Goal: Task Accomplishment & Management: Manage account settings

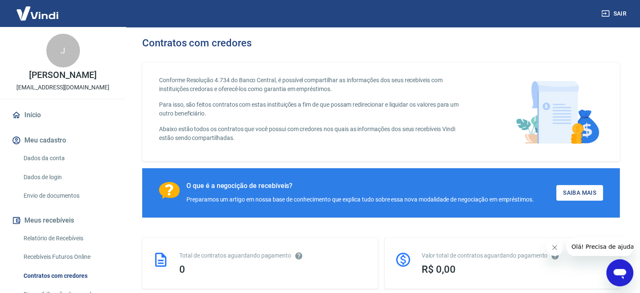
click at [627, 270] on icon "Abrir janela de mensagens" at bounding box center [620, 272] width 15 height 15
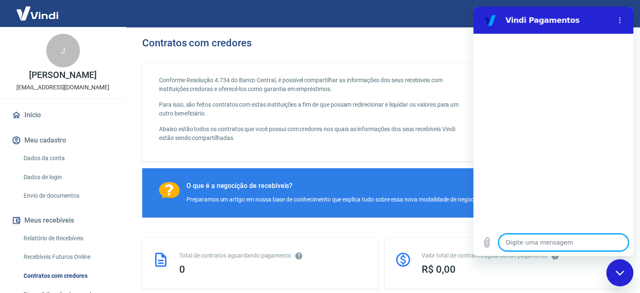
type textarea "O"
type textarea "x"
type textarea "Ol"
type textarea "x"
type textarea "Olá"
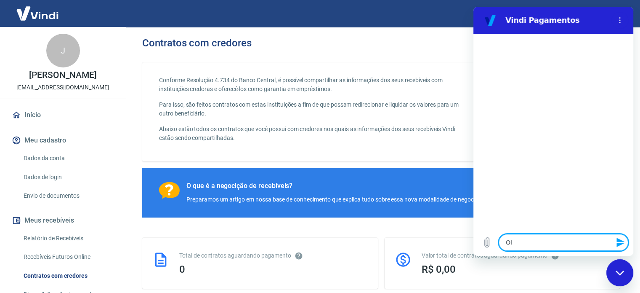
type textarea "x"
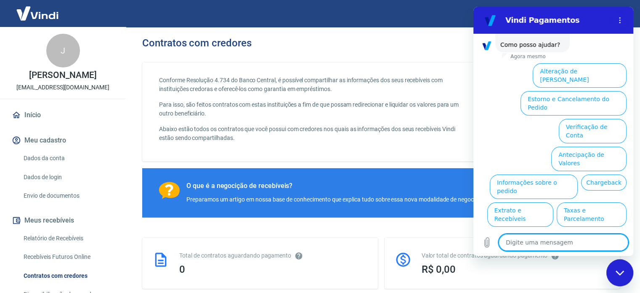
scroll to position [64, 0]
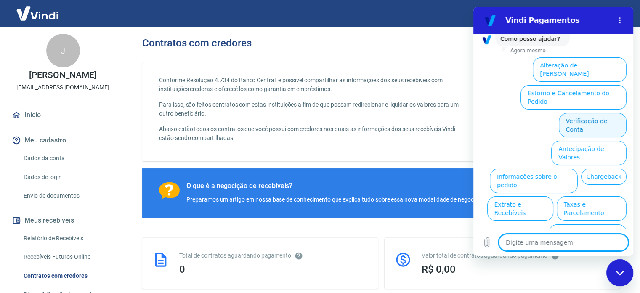
click at [592, 113] on button "Verificação de Conta" at bounding box center [593, 125] width 68 height 24
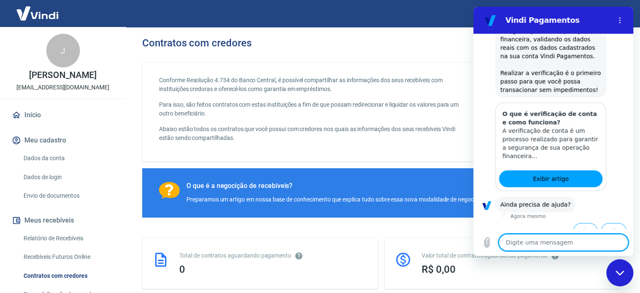
scroll to position [148, 0]
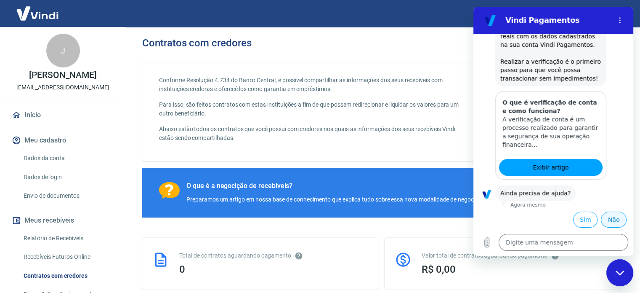
click at [612, 219] on button "Não" at bounding box center [614, 219] width 26 height 16
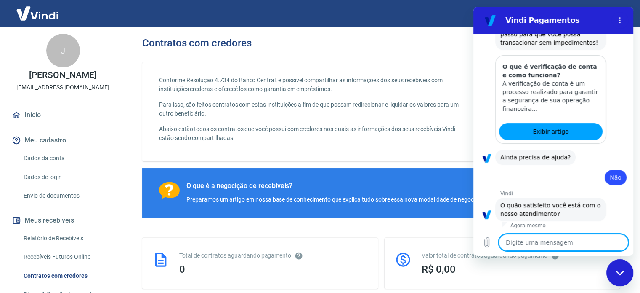
scroll to position [224, 0]
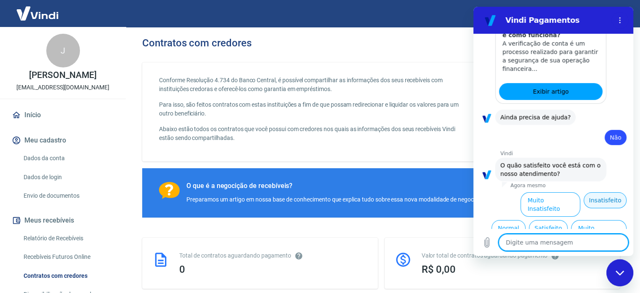
click at [600, 201] on button "Insatisfeito" at bounding box center [605, 200] width 43 height 16
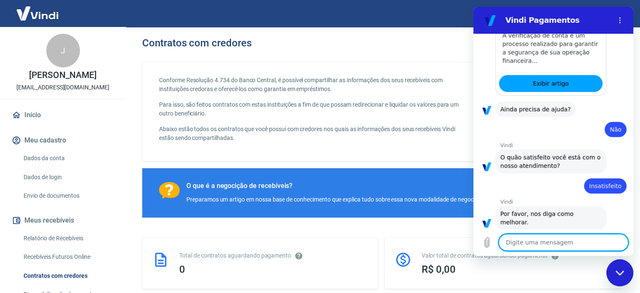
scroll to position [234, 0]
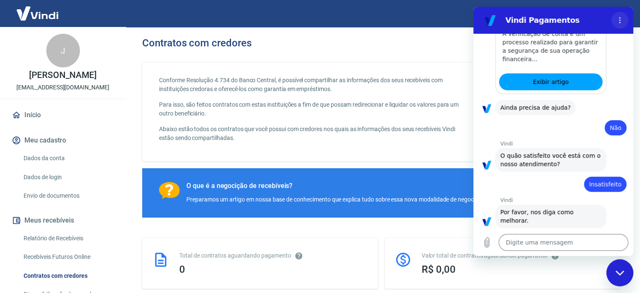
click at [623, 15] on button "Menu de opções" at bounding box center [620, 20] width 17 height 17
click at [456, 175] on div "O que é a negocição de recebíveis? Preparamos um artigo em nossa base de conhec…" at bounding box center [381, 192] width 478 height 49
click at [611, 267] on div "Fechar janela de mensagens" at bounding box center [620, 272] width 25 height 25
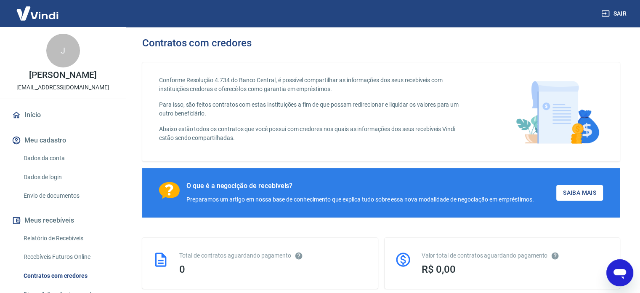
click at [608, 267] on div "Abrir janela de mensagens" at bounding box center [620, 272] width 25 height 25
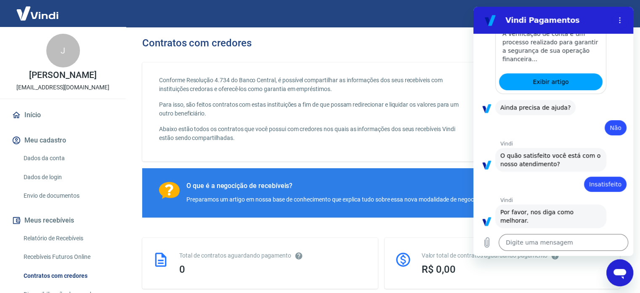
scroll to position [0, 0]
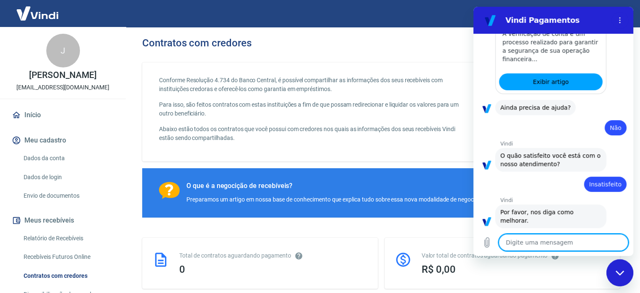
click at [525, 237] on textarea at bounding box center [564, 242] width 130 height 17
click at [615, 20] on button "Menu de opções" at bounding box center [620, 20] width 17 height 17
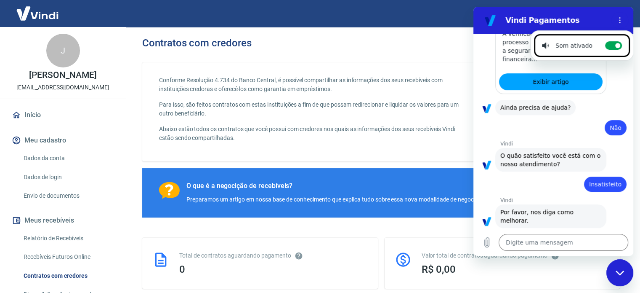
click at [528, 21] on h2 "Vindi Pagamentos" at bounding box center [557, 20] width 103 height 10
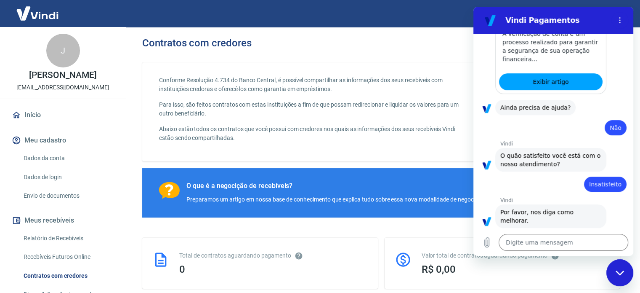
click at [487, 15] on figure at bounding box center [490, 20] width 17 height 17
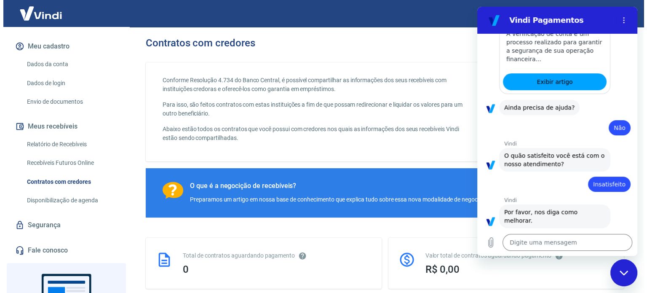
scroll to position [162, 0]
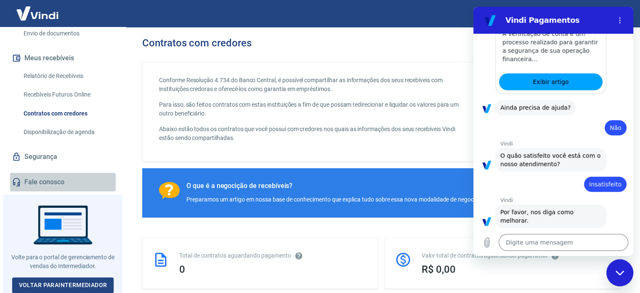
click at [68, 176] on link "Fale conosco" at bounding box center [63, 182] width 106 height 19
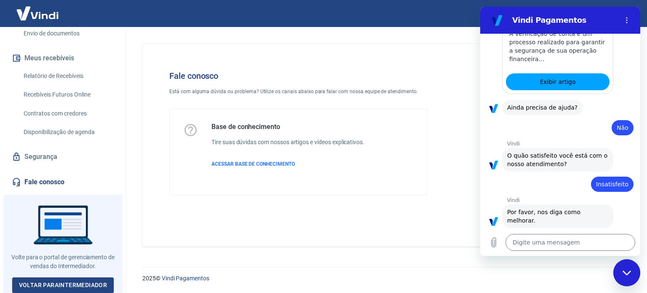
click at [630, 273] on icon "Fechar janela de mensagens" at bounding box center [626, 272] width 9 height 5
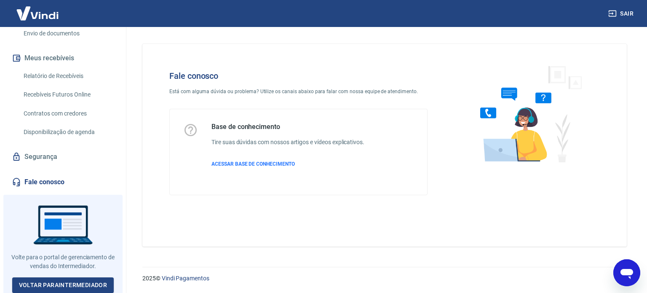
click at [551, 131] on img at bounding box center [527, 113] width 128 height 112
click at [503, 130] on img at bounding box center [527, 113] width 128 height 112
click at [285, 159] on div "Base de conhecimento Tire suas dúvidas com nossos artigos e vídeos explicativos…" at bounding box center [287, 152] width 153 height 59
click at [283, 162] on span "ACESSAR BASE DE CONHECIMENTO" at bounding box center [252, 164] width 83 height 6
click at [645, 274] on div "2025 © Vindi Pagamentos" at bounding box center [384, 274] width 525 height 36
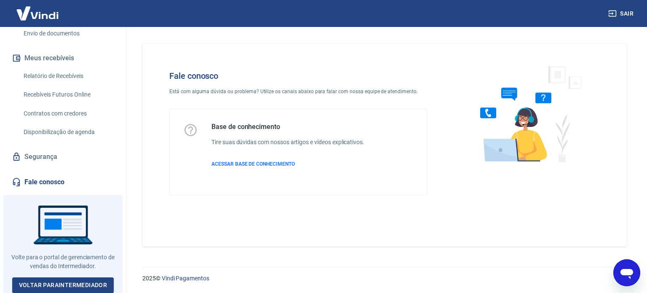
click at [624, 275] on icon "Abrir janela de mensagens" at bounding box center [626, 274] width 13 height 10
type textarea "x"
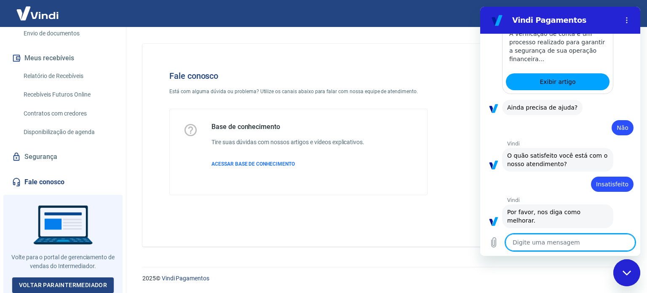
click at [576, 241] on textarea at bounding box center [570, 242] width 130 height 17
type textarea "B"
type textarea "x"
type textarea "Bo"
type textarea "x"
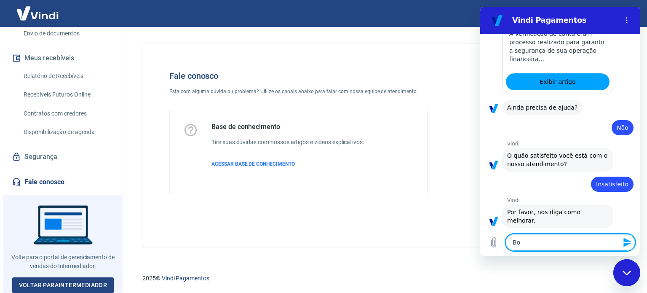
type textarea "Bom"
type textarea "x"
type textarea "Bom"
type textarea "x"
type textarea "Bom d"
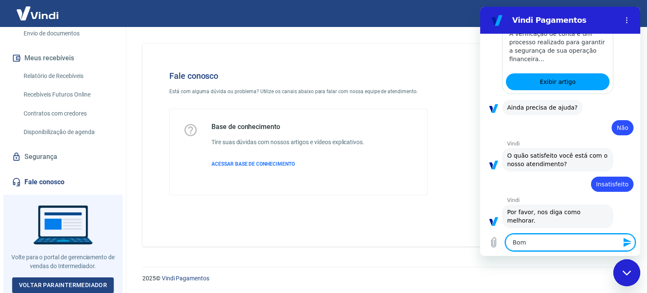
type textarea "x"
type textarea "Bom di"
type textarea "x"
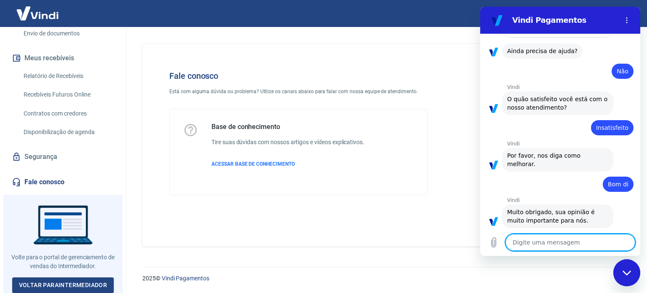
click at [581, 246] on textarea at bounding box center [570, 242] width 130 height 17
type textarea "a"
type textarea "x"
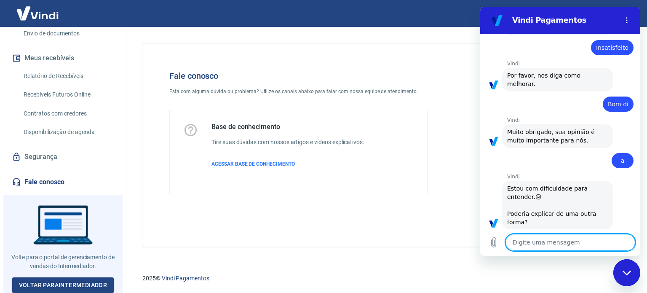
scroll to position [372, 0]
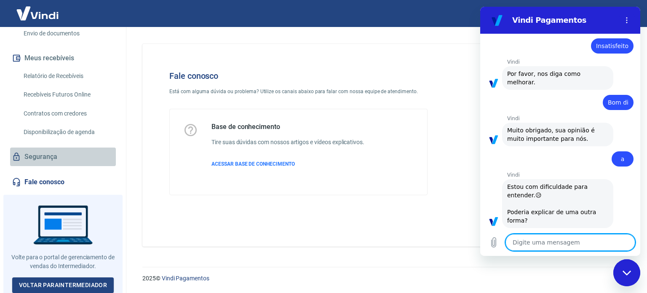
click at [66, 159] on link "Segurança" at bounding box center [63, 156] width 106 height 19
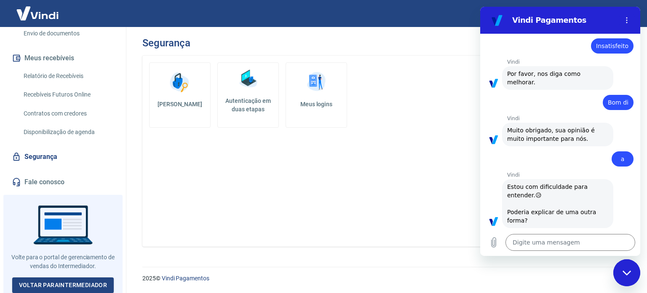
drag, startPoint x: 118, startPoint y: 180, endPoint x: 123, endPoint y: 154, distance: 26.5
click at [118, 171] on div "Início Meu cadastro Dados da conta Dados de login Envio de documentos Meus rece…" at bounding box center [63, 68] width 126 height 248
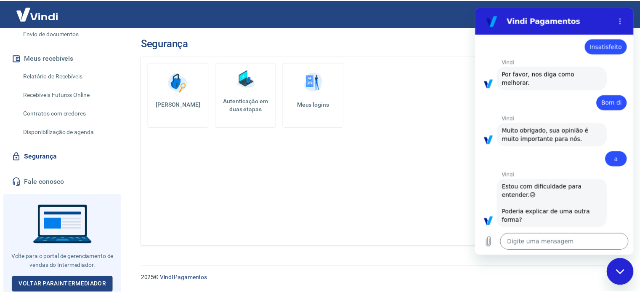
scroll to position [69, 0]
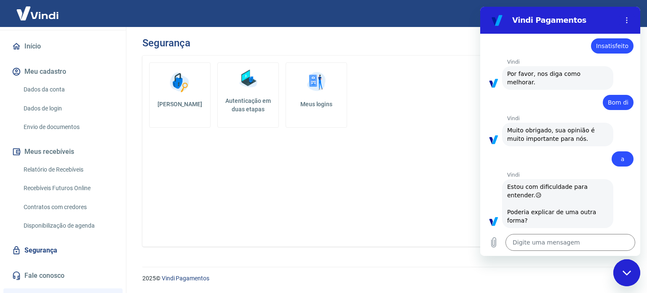
click at [130, 80] on div "Segurança Alterar senha Autenticação em duas etapas Meus logins" at bounding box center [384, 141] width 525 height 229
click at [85, 69] on button "Meu cadastro" at bounding box center [63, 71] width 106 height 19
drag, startPoint x: 62, startPoint y: 37, endPoint x: 45, endPoint y: 43, distance: 18.8
drag, startPoint x: 45, startPoint y: 43, endPoint x: 48, endPoint y: 16, distance: 27.1
click at [48, 16] on img at bounding box center [37, 13] width 55 height 26
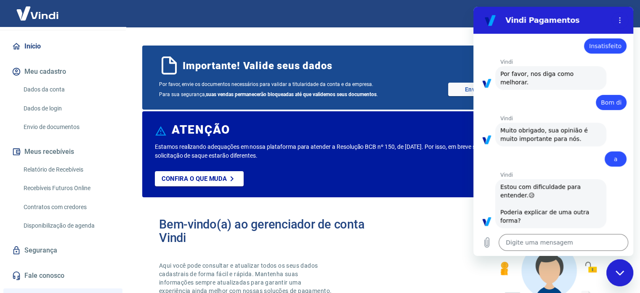
drag, startPoint x: 145, startPoint y: 15, endPoint x: 436, endPoint y: 225, distance: 359.5
drag, startPoint x: 436, startPoint y: 225, endPoint x: 436, endPoint y: 235, distance: 10.1
click at [436, 235] on div "Bem-vindo(a) ao gerenciador de conta Vindi Aqui você pode consultar e atualizar…" at bounding box center [381, 264] width 478 height 120
drag, startPoint x: 618, startPoint y: 279, endPoint x: 622, endPoint y: 272, distance: 7.9
click at [622, 272] on icon "Fechar janela de mensagens" at bounding box center [620, 272] width 9 height 5
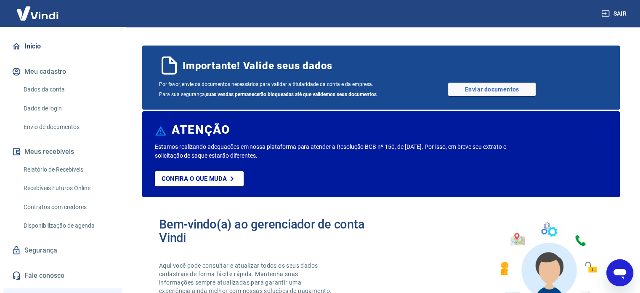
click at [622, 272] on button "Abrir janela de mensagens" at bounding box center [620, 272] width 27 height 27
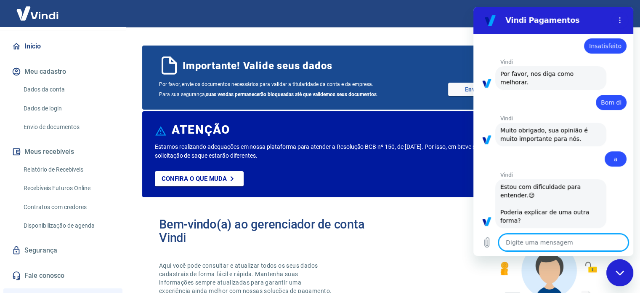
click at [622, 272] on icon "Fechar janela de mensagens" at bounding box center [620, 272] width 8 height 5
type textarea "x"
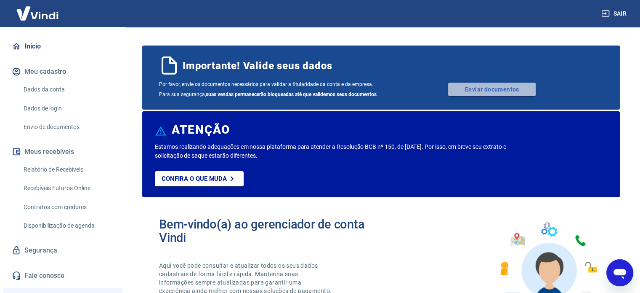
click at [468, 89] on link "Enviar documentos" at bounding box center [492, 89] width 88 height 13
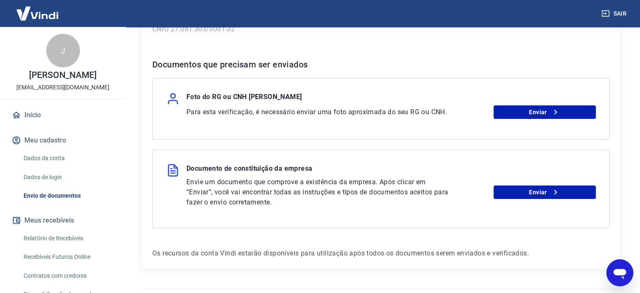
scroll to position [149, 0]
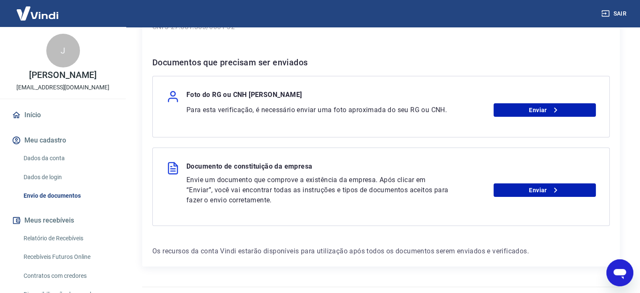
click at [47, 18] on img at bounding box center [37, 13] width 55 height 26
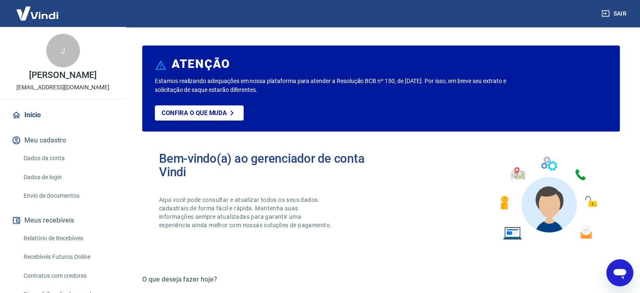
click at [61, 43] on div "J" at bounding box center [63, 51] width 34 height 34
click at [40, 16] on img at bounding box center [37, 13] width 55 height 26
click at [56, 9] on img at bounding box center [37, 13] width 55 height 26
click at [47, 156] on link "Dados da conta" at bounding box center [68, 157] width 96 height 17
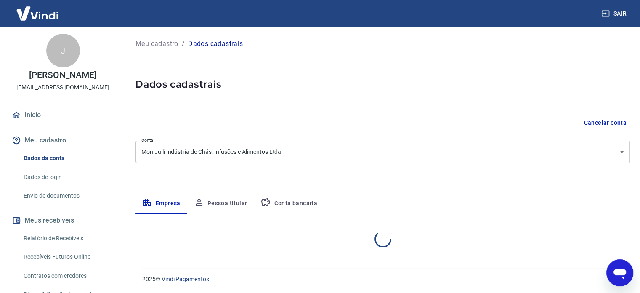
select select "RS"
select select "business"
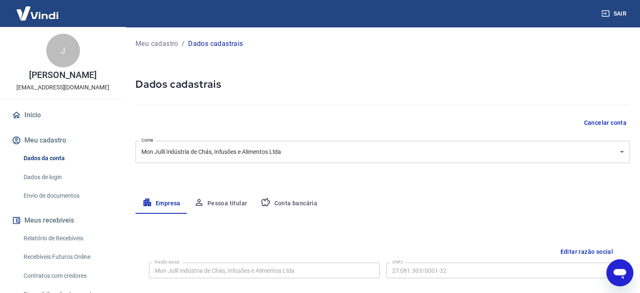
click at [57, 138] on button "Meu cadastro" at bounding box center [63, 140] width 106 height 19
click at [44, 114] on link "Início" at bounding box center [63, 115] width 106 height 19
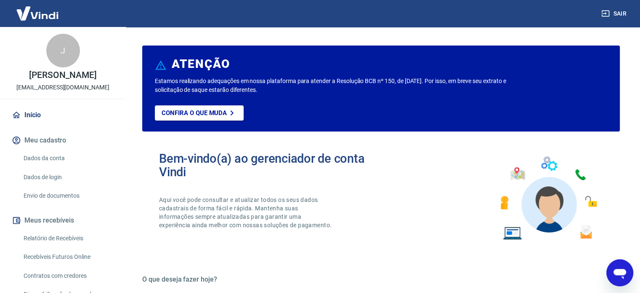
scroll to position [131, 0]
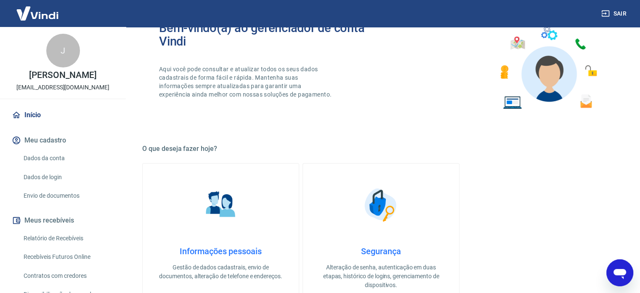
click at [581, 77] on img at bounding box center [548, 67] width 110 height 93
click at [539, 67] on img at bounding box center [548, 67] width 110 height 93
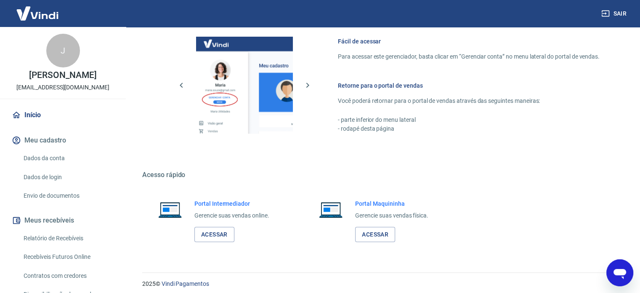
scroll to position [459, 0]
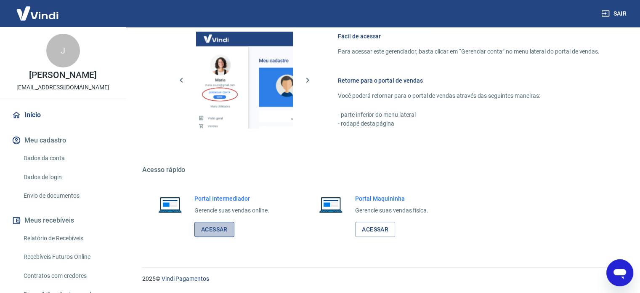
click at [213, 230] on link "Acessar" at bounding box center [215, 229] width 40 height 16
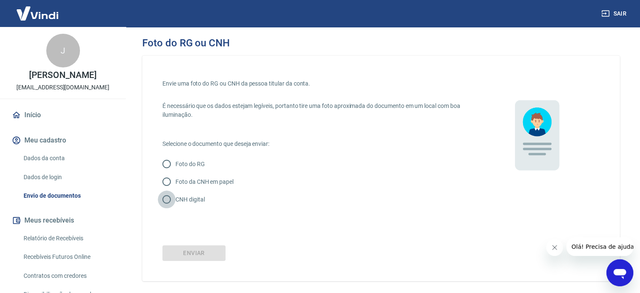
click at [166, 197] on input "CNH digital" at bounding box center [167, 199] width 18 height 18
radio input "true"
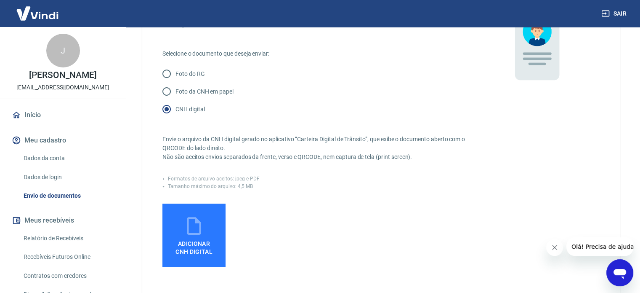
scroll to position [160, 0]
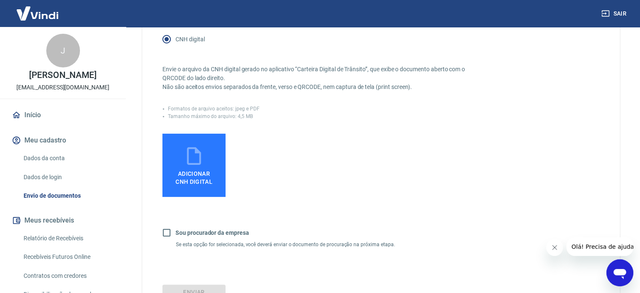
click at [198, 180] on span "Adicionar CNH Digital" at bounding box center [194, 177] width 37 height 15
click at [0, 0] on input "Adicionar CNH Digital" at bounding box center [0, 0] width 0 height 0
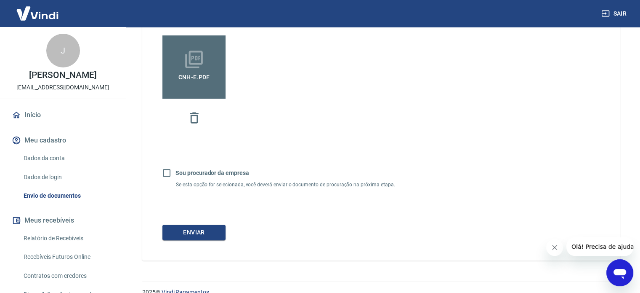
scroll to position [271, 0]
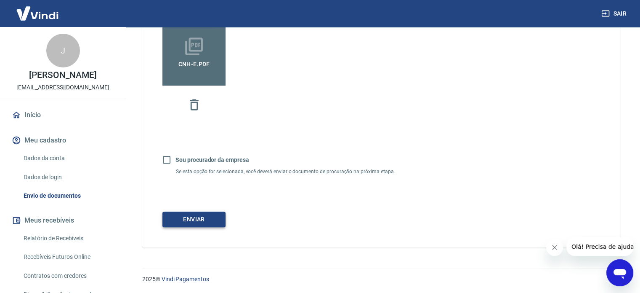
click at [178, 226] on button "Enviar" at bounding box center [194, 219] width 63 height 16
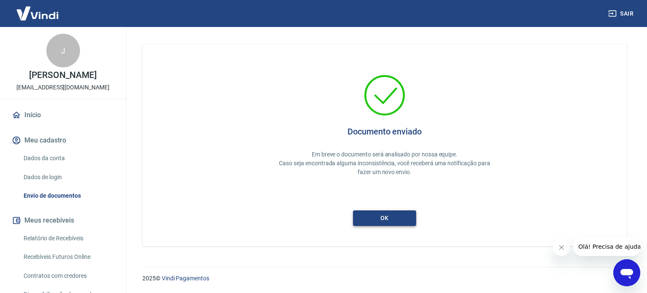
click at [388, 220] on button "ok" at bounding box center [384, 218] width 63 height 16
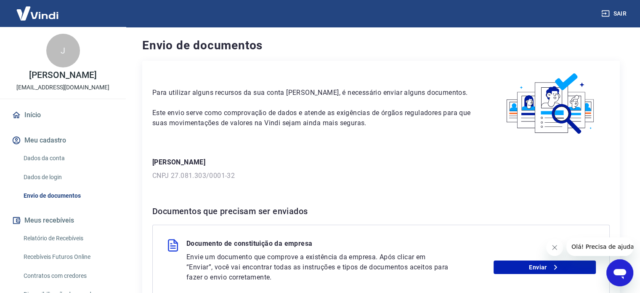
scroll to position [96, 0]
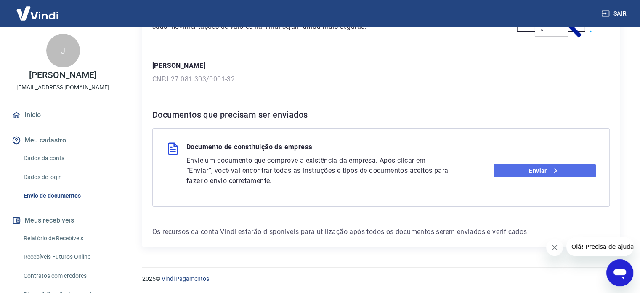
click at [536, 168] on link "Enviar" at bounding box center [545, 170] width 102 height 13
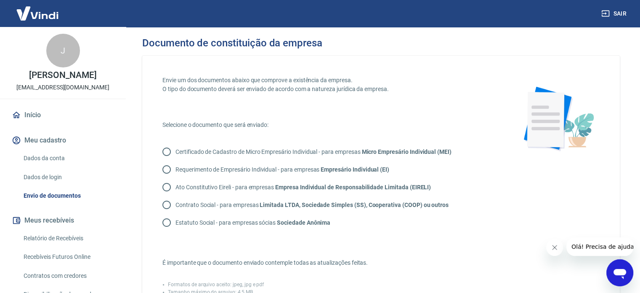
click at [536, 168] on div "Sair J Juliana Montagner monjulli@monjulli.com.br Início Meu cadastro Dados da …" at bounding box center [320, 146] width 640 height 293
click at [170, 150] on input "Certificado de Cadastro de Micro Empresário Individual - para empresas Micro Em…" at bounding box center [167, 152] width 18 height 18
radio input "true"
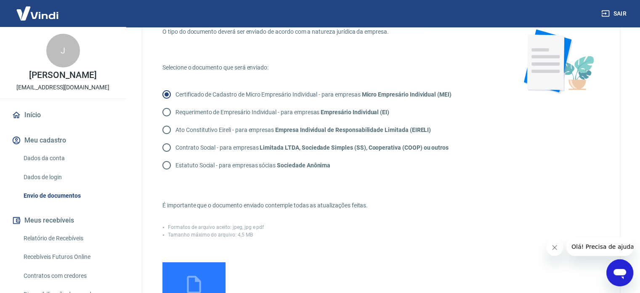
scroll to position [59, 0]
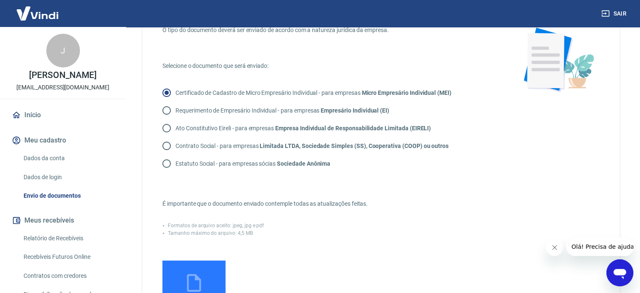
click at [235, 146] on p "Contrato Social - para empresas Limitada LTDA, Sociedade Simples (SS), Cooperat…" at bounding box center [312, 145] width 273 height 9
click at [176, 146] on input "Contrato Social - para empresas Limitada LTDA, Sociedade Simples (SS), Cooperat…" at bounding box center [167, 146] width 18 height 18
radio input "true"
drag, startPoint x: 201, startPoint y: 280, endPoint x: 408, endPoint y: 202, distance: 221.7
click at [408, 202] on p "É importante que o documento enviado contemple todas as atualizações feitas." at bounding box center [329, 203] width 333 height 9
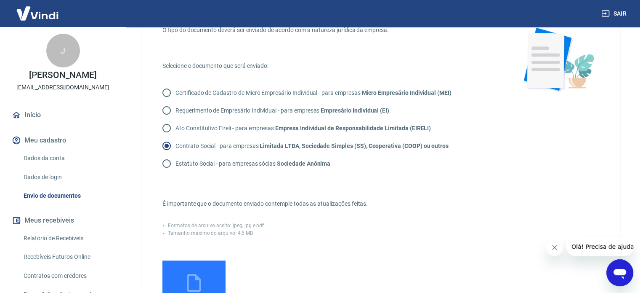
click at [268, 233] on div "Tamanho máximo do arquivo: 4,5 MB" at bounding box center [329, 233] width 333 height 8
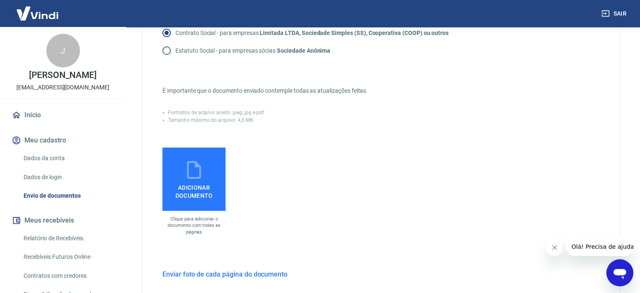
scroll to position [179, 0]
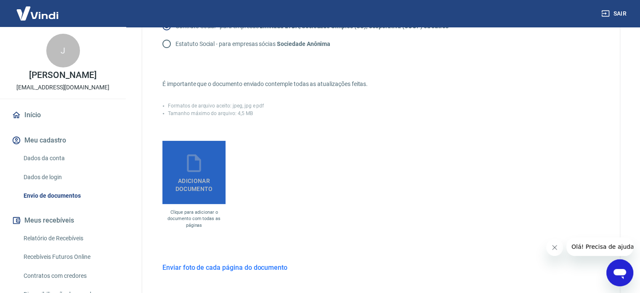
click at [218, 195] on label "Adicionar documento" at bounding box center [194, 172] width 63 height 63
click at [0, 0] on input "Adicionar documento" at bounding box center [0, 0] width 0 height 0
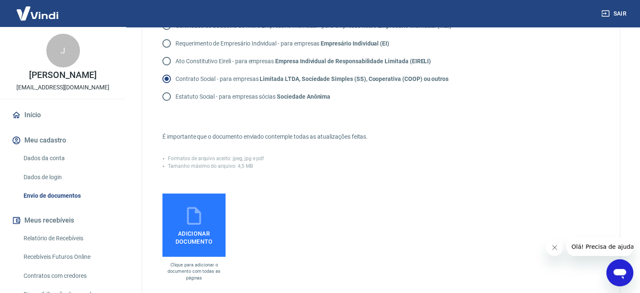
scroll to position [125, 0]
drag, startPoint x: 187, startPoint y: 235, endPoint x: 187, endPoint y: 230, distance: 5.1
click at [187, 230] on span "Adicionar documento" at bounding box center [194, 236] width 56 height 19
click at [0, 0] on input "Adicionar documento" at bounding box center [0, 0] width 0 height 0
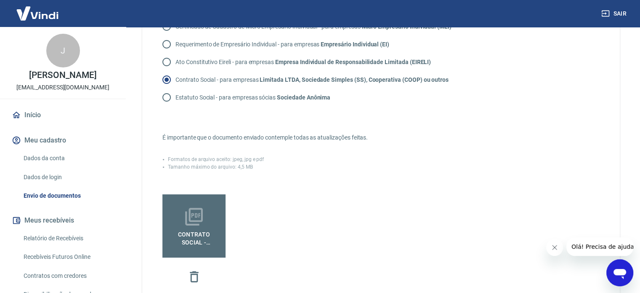
drag, startPoint x: 646, startPoint y: 143, endPoint x: 316, endPoint y: 72, distance: 337.5
click at [316, 72] on label "Contrato Social - para empresas Limitada LTDA, Sociedade Simples (SS), Cooperat…" at bounding box center [303, 80] width 291 height 18
click at [176, 72] on input "Contrato Social - para empresas Limitada LTDA, Sociedade Simples (SS), Cooperat…" at bounding box center [167, 80] width 18 height 18
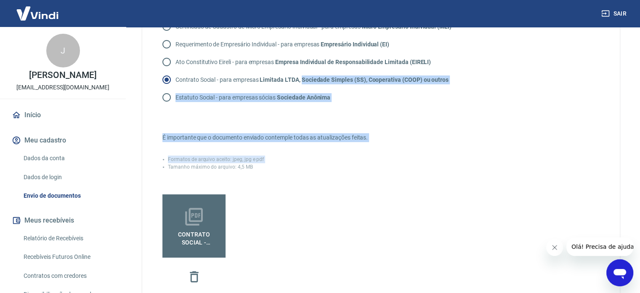
drag, startPoint x: 316, startPoint y: 72, endPoint x: 463, endPoint y: 153, distance: 167.7
click at [463, 153] on div "Envie um dos documentos abaixo que comprove a existência da empresa. O tipo do …" at bounding box center [329, 123] width 333 height 345
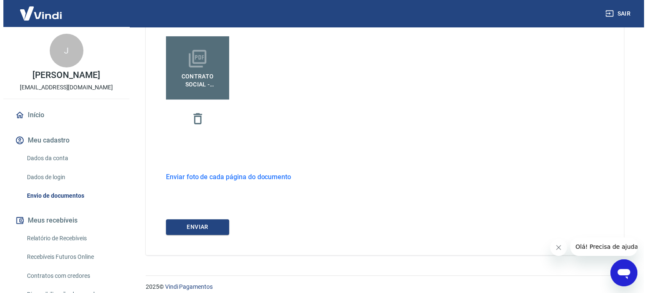
scroll to position [291, 0]
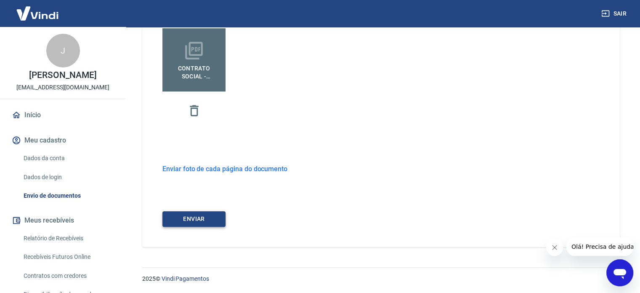
click at [198, 222] on button "ENVIAR" at bounding box center [194, 219] width 63 height 16
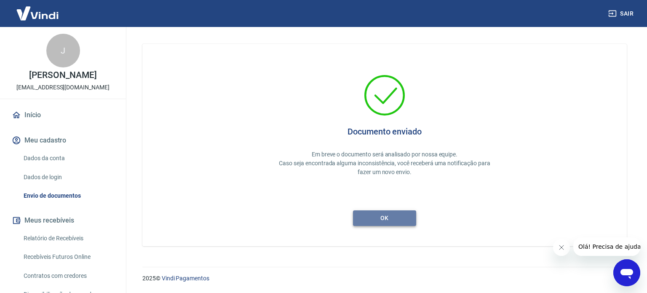
click at [395, 218] on button "ok" at bounding box center [384, 218] width 63 height 16
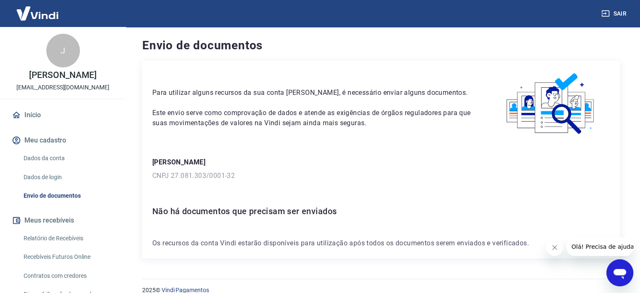
click at [71, 60] on div "J" at bounding box center [63, 51] width 34 height 34
click at [46, 140] on button "Meu cadastro" at bounding box center [63, 140] width 106 height 19
click at [51, 155] on link "Dados da conta" at bounding box center [68, 157] width 96 height 17
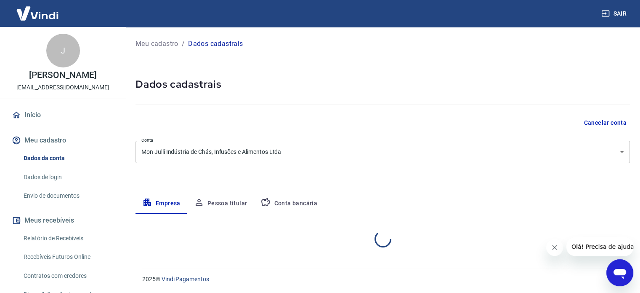
select select "RS"
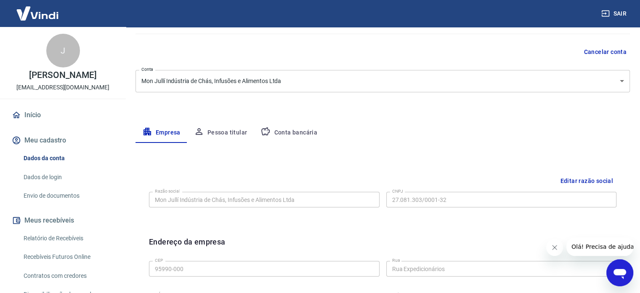
scroll to position [108, 0]
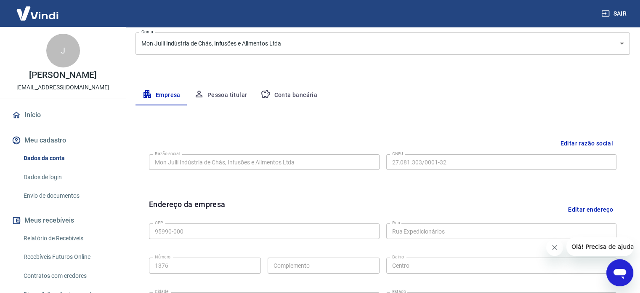
click at [286, 96] on button "Conta bancária" at bounding box center [289, 95] width 70 height 20
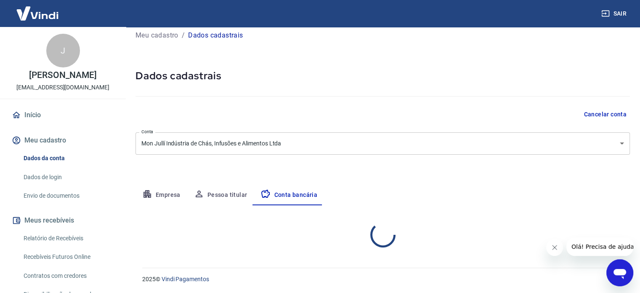
select select "1"
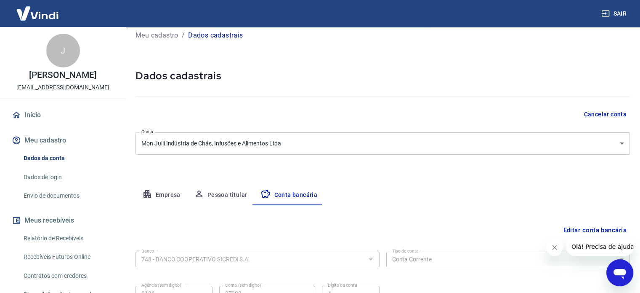
scroll to position [91, 0]
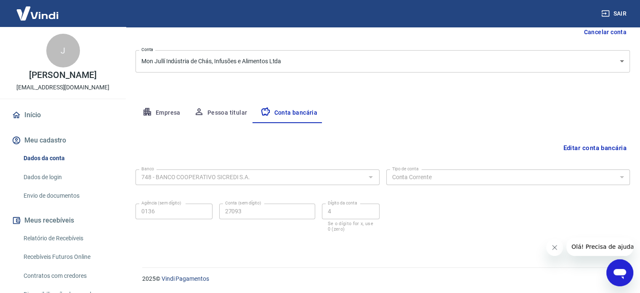
click at [239, 111] on button "Pessoa titular" at bounding box center [220, 113] width 67 height 20
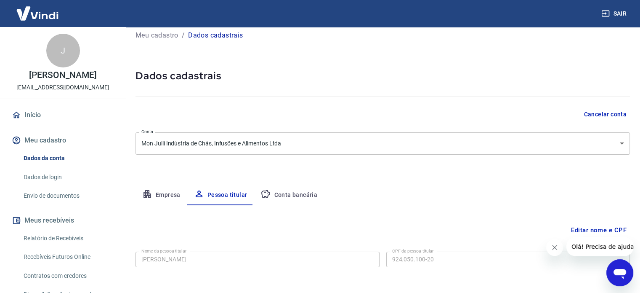
scroll to position [44, 0]
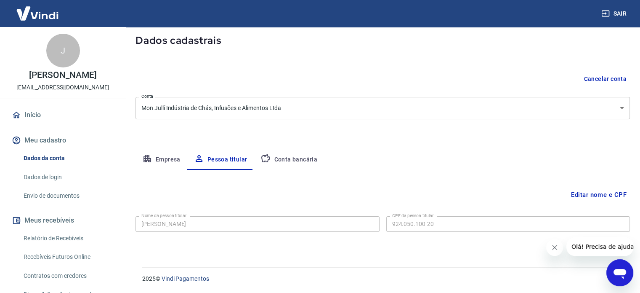
click at [172, 158] on button "Empresa" at bounding box center [162, 159] width 52 height 20
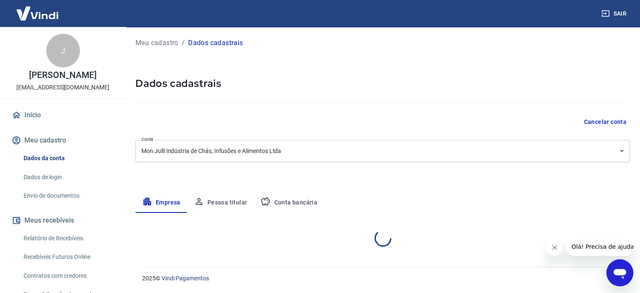
scroll to position [0, 0]
select select "RS"
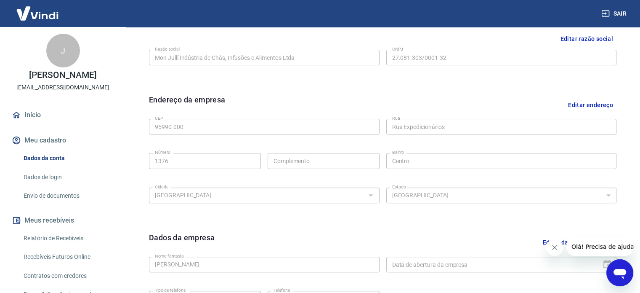
scroll to position [314, 0]
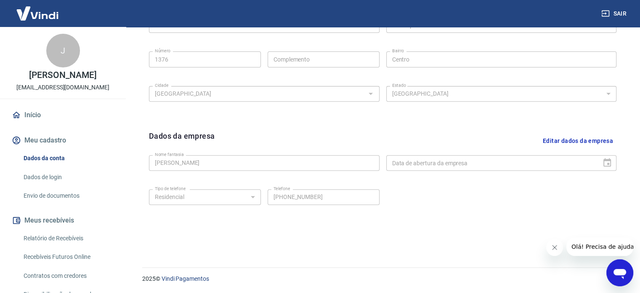
drag, startPoint x: 646, startPoint y: 105, endPoint x: 47, endPoint y: 11, distance: 607.0
click at [267, 198] on div "Tipo de telefone Residencial Comercial Tipo de telefone Telefone (51) 99796-989…" at bounding box center [264, 196] width 231 height 21
click at [595, 135] on button "Editar dados da empresa" at bounding box center [578, 140] width 77 height 21
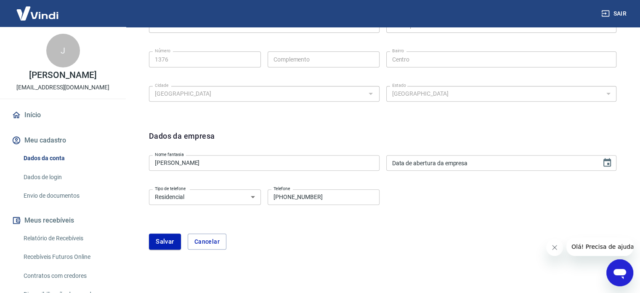
drag, startPoint x: 247, startPoint y: 198, endPoint x: 253, endPoint y: 198, distance: 6.3
click at [253, 198] on select "Residencial Comercial" at bounding box center [205, 197] width 112 height 16
select select "business"
click at [149, 189] on select "Residencial Comercial" at bounding box center [205, 197] width 112 height 16
type input "DD/MM/YYYY"
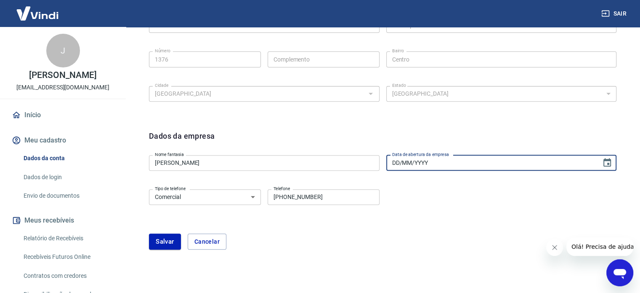
click at [513, 161] on input "DD/MM/YYYY" at bounding box center [492, 163] width 210 height 16
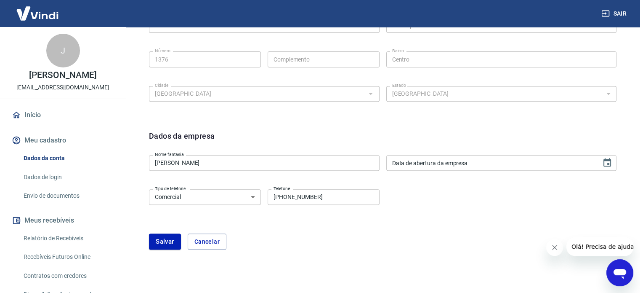
click at [484, 230] on form "Dados da empresa Nome fantasia Juliana Montagner Nome fantasia Data de abertura…" at bounding box center [383, 189] width 468 height 119
click at [163, 245] on button "Salvar" at bounding box center [165, 241] width 32 height 16
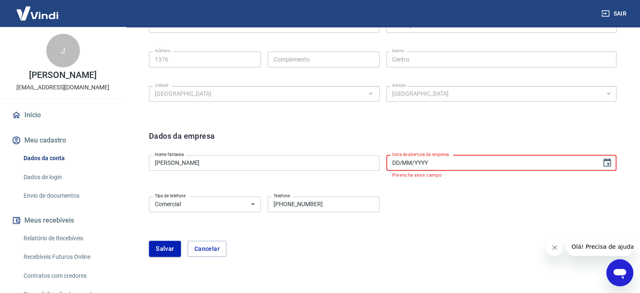
click at [485, 163] on input "DD/MM/YYYY" at bounding box center [492, 163] width 210 height 16
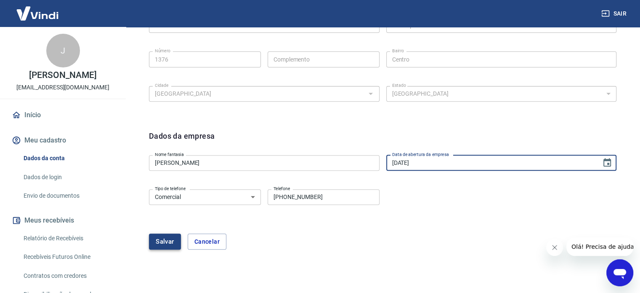
type input "[DATE]"
click at [159, 239] on button "Salvar" at bounding box center [165, 241] width 32 height 16
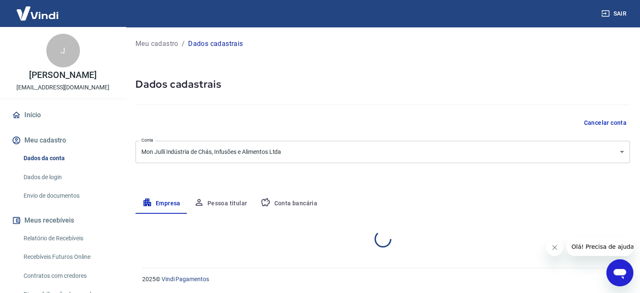
select select "RS"
select select "business"
click at [40, 118] on link "Início" at bounding box center [63, 115] width 106 height 19
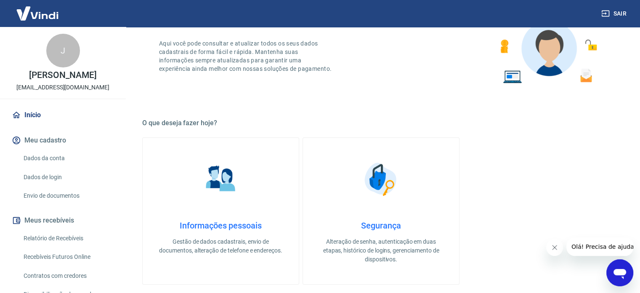
scroll to position [159, 0]
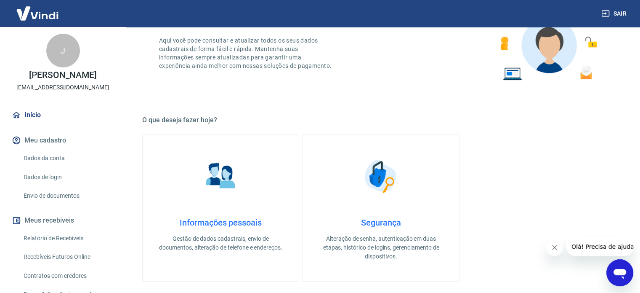
click at [627, 143] on div "ATENÇÃO Estamos realizando adequações em nossa plataforma para atender a Resolu…" at bounding box center [381, 212] width 498 height 689
click at [618, 268] on icon "Abrir janela de mensagens" at bounding box center [620, 272] width 15 height 15
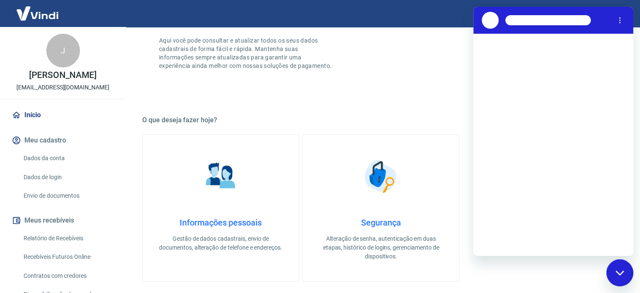
scroll to position [0, 0]
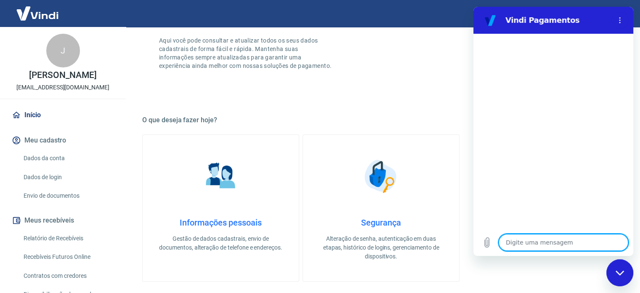
type textarea "o"
type textarea "x"
type textarea "ol"
type textarea "x"
type textarea "olá"
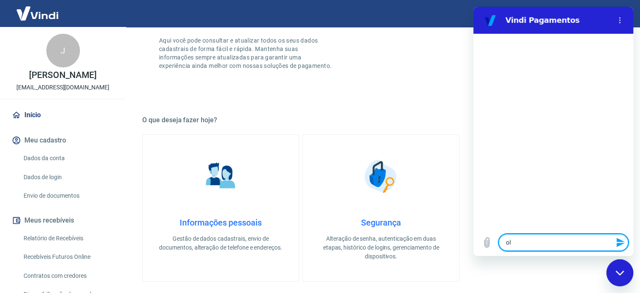
type textarea "x"
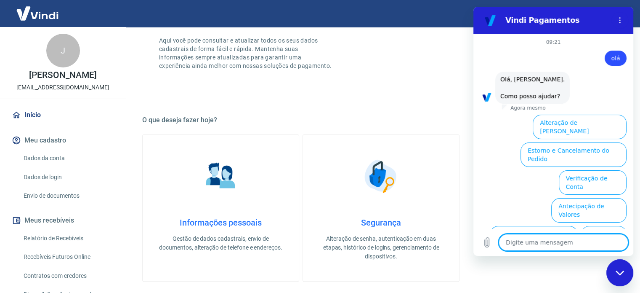
scroll to position [57, 0]
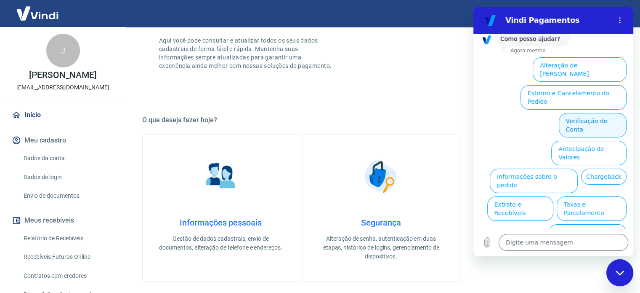
click at [582, 113] on button "Verificação de Conta" at bounding box center [593, 125] width 68 height 24
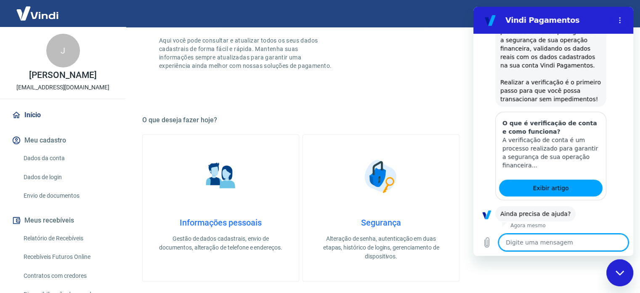
scroll to position [141, 0]
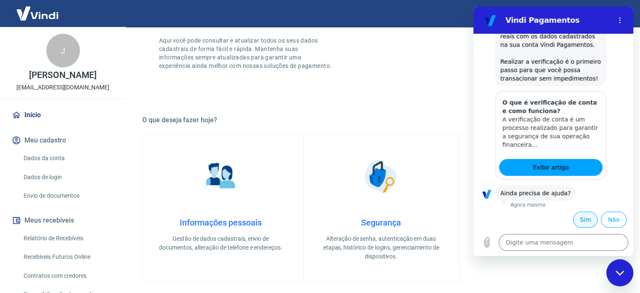
click at [580, 212] on button "Sim" at bounding box center [586, 219] width 24 height 16
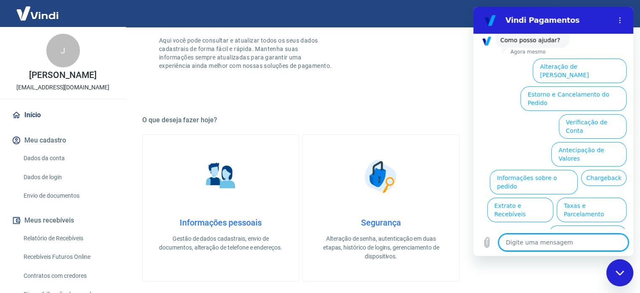
scroll to position [360, 0]
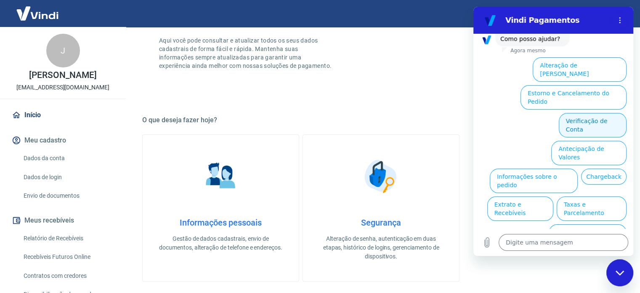
click at [595, 113] on button "Verificação de Conta" at bounding box center [593, 125] width 68 height 24
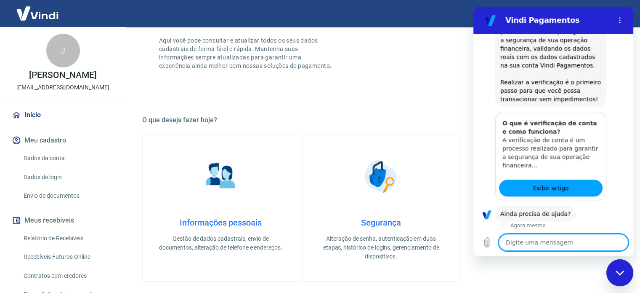
scroll to position [445, 0]
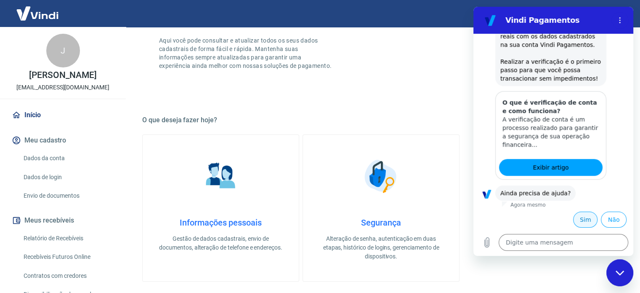
click at [580, 220] on button "Sim" at bounding box center [586, 219] width 24 height 16
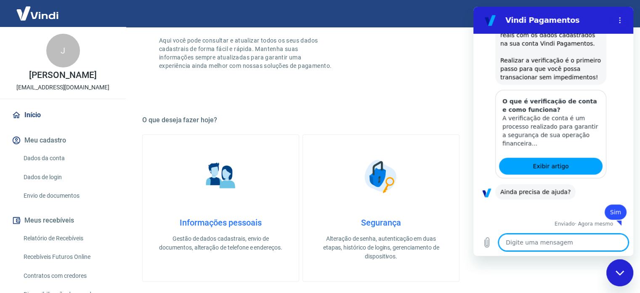
type textarea "x"
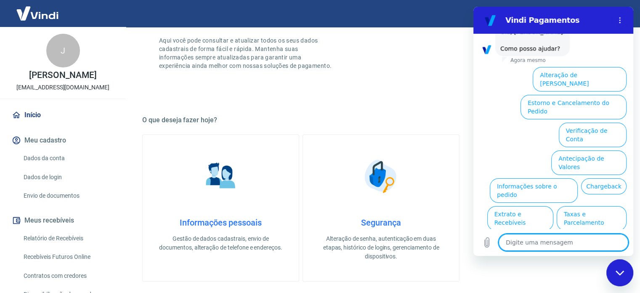
scroll to position [663, 0]
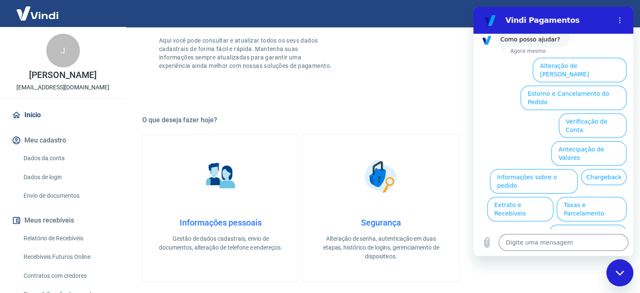
click at [284, 91] on div "Bem-vindo(a) ao gerenciador de conta Vindi Aqui você pode consultar e atualizar…" at bounding box center [381, 39] width 478 height 120
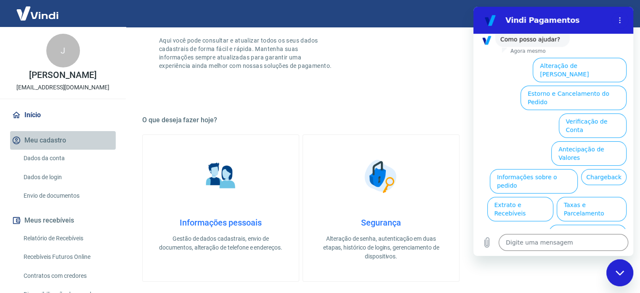
click at [65, 136] on button "Meu cadastro" at bounding box center [63, 140] width 106 height 19
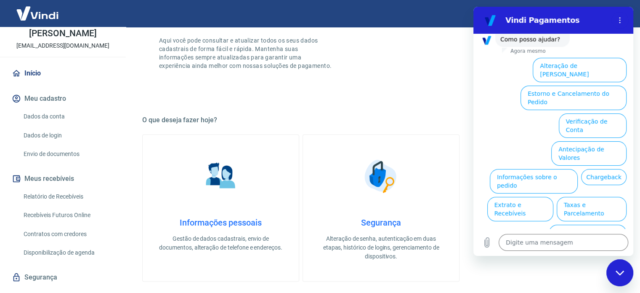
scroll to position [60, 0]
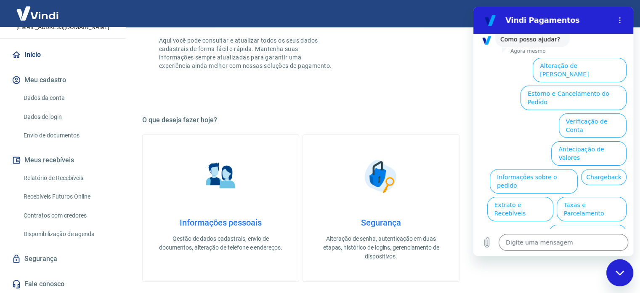
click at [41, 246] on div "Início Meu cadastro Dados da conta Dados de login Envio de documentos Meus rece…" at bounding box center [63, 169] width 126 height 248
click at [36, 264] on link "Segurança" at bounding box center [63, 258] width 106 height 19
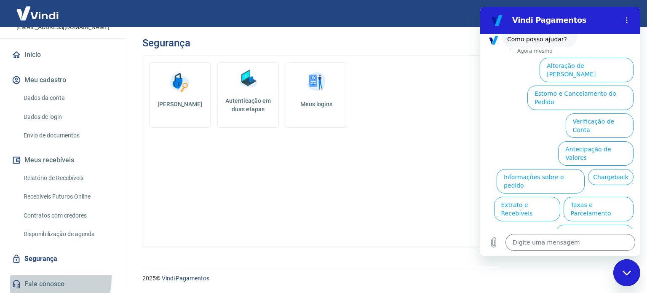
click at [32, 277] on link "Fale conosco" at bounding box center [63, 284] width 106 height 19
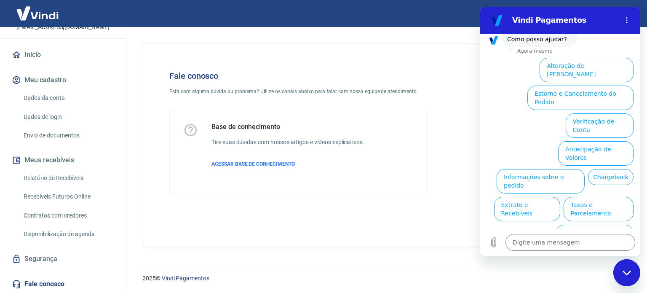
click at [80, 95] on link "Dados da conta" at bounding box center [68, 97] width 96 height 17
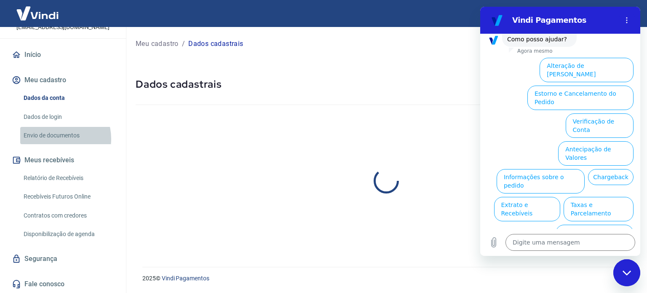
click at [57, 139] on link "Envio de documentos" at bounding box center [68, 135] width 96 height 17
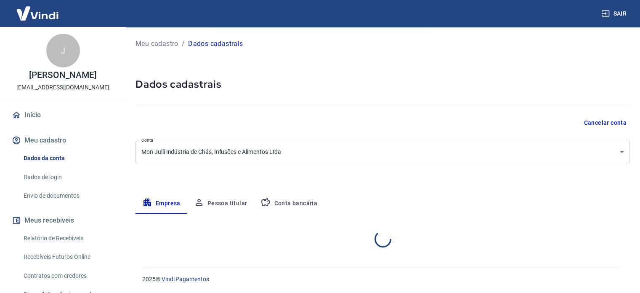
select select "RS"
select select "business"
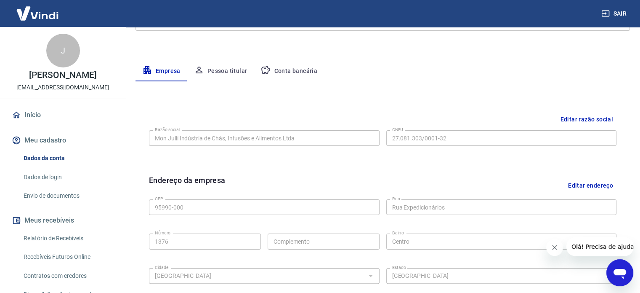
scroll to position [198, 0]
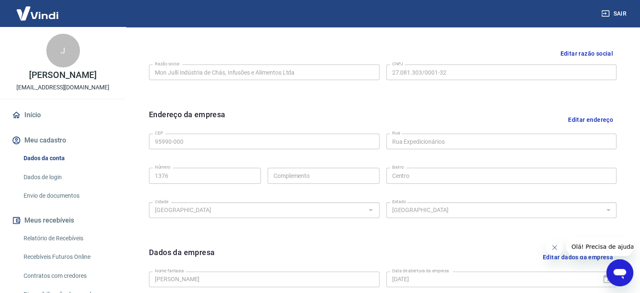
click at [591, 122] on button "Editar endereço" at bounding box center [591, 119] width 52 height 21
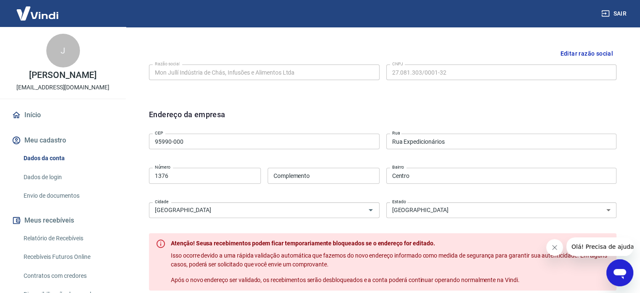
click at [519, 139] on input "Rua Expedicionários" at bounding box center [502, 141] width 231 height 16
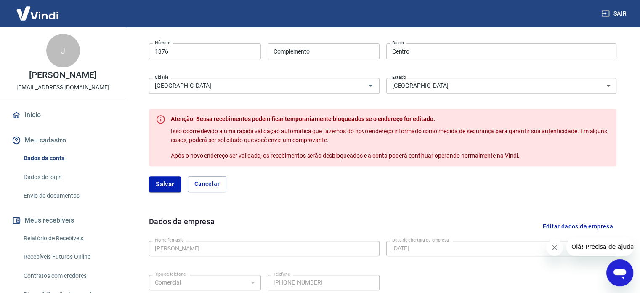
scroll to position [347, 0]
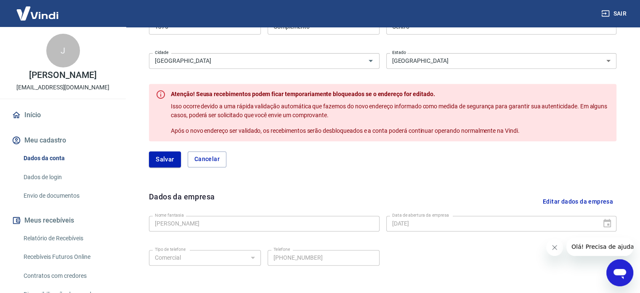
type input "Rua Expedicionário"
click at [176, 168] on div "Endereço da empresa CEP 95990-000 CEP Rua Rua Expedicionário Rua Número 1376 Nú…" at bounding box center [382, 68] width 481 height 231
click at [168, 156] on button "Salvar" at bounding box center [165, 159] width 32 height 16
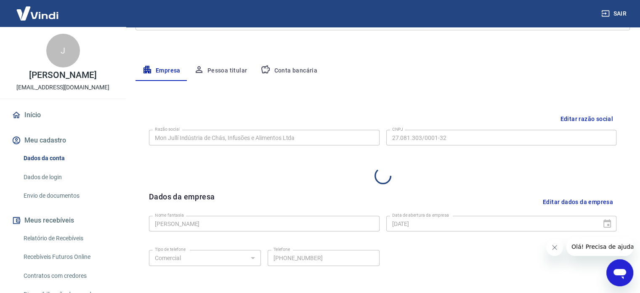
select select "RS"
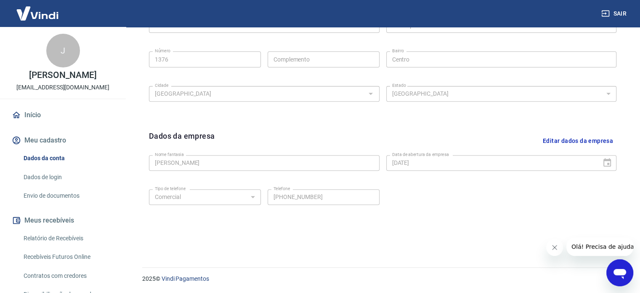
scroll to position [72, 0]
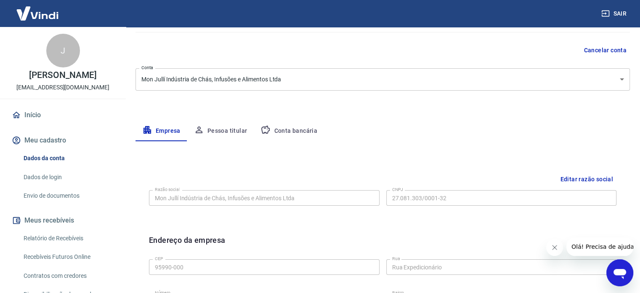
click at [379, 45] on div "Cancelar conta" at bounding box center [383, 51] width 495 height 16
click at [51, 202] on link "Envio de documentos" at bounding box center [68, 195] width 96 height 17
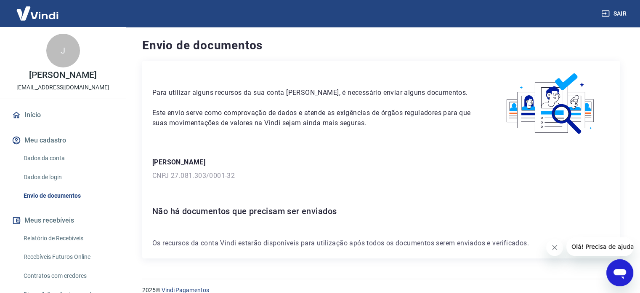
scroll to position [12, 0]
